Goal: Information Seeking & Learning: Check status

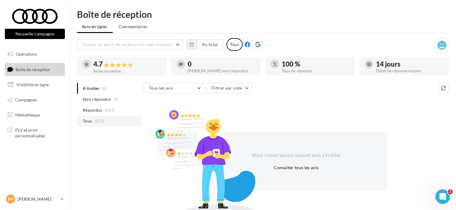
click at [99, 122] on span "(623)" at bounding box center [99, 121] width 10 height 5
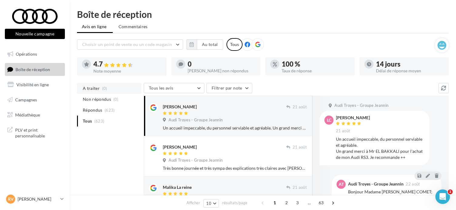
click at [94, 92] on li "A traiter (0)" at bounding box center [109, 88] width 64 height 11
